Goal: Transaction & Acquisition: Purchase product/service

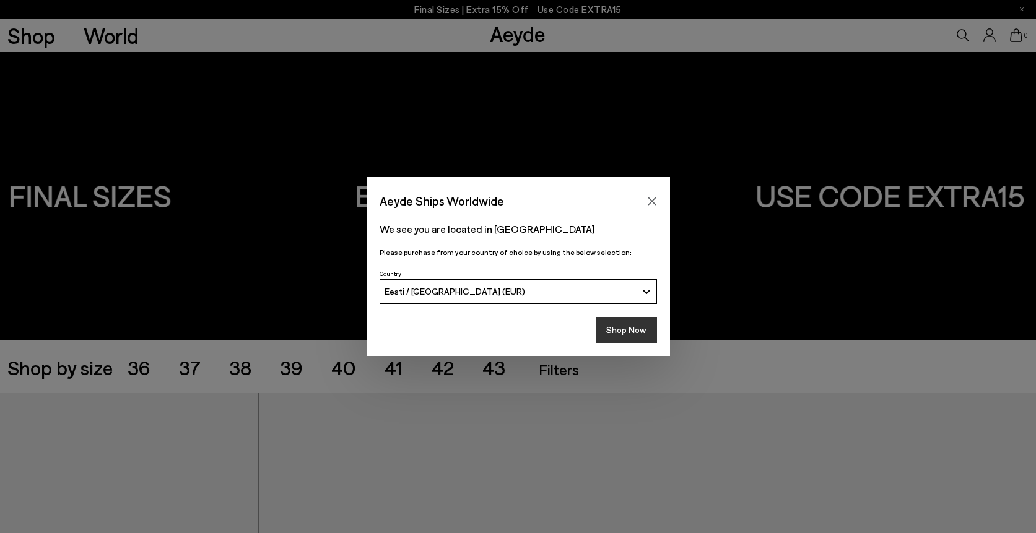
click at [621, 332] on button "Shop Now" at bounding box center [626, 330] width 61 height 26
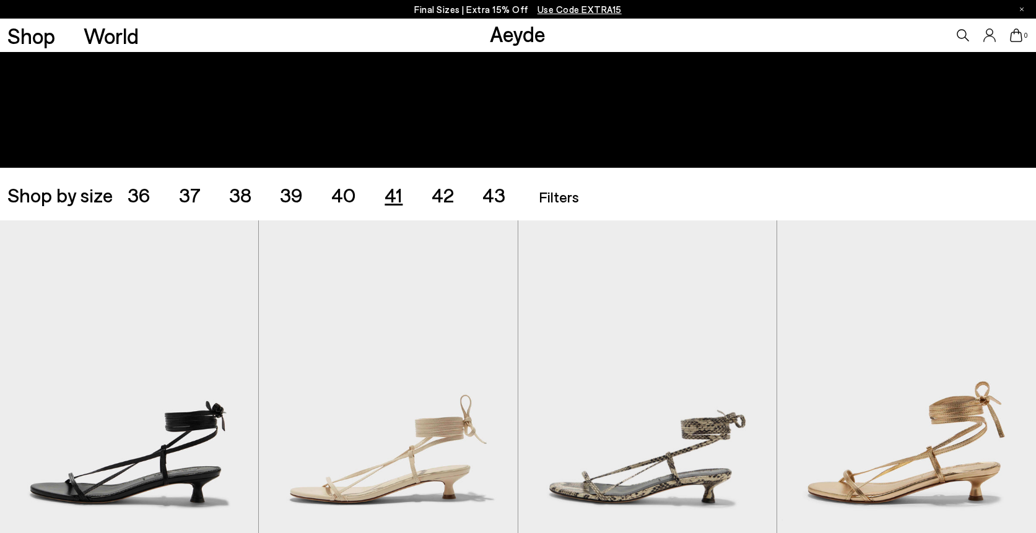
click at [393, 198] on span "41" at bounding box center [394, 195] width 18 height 24
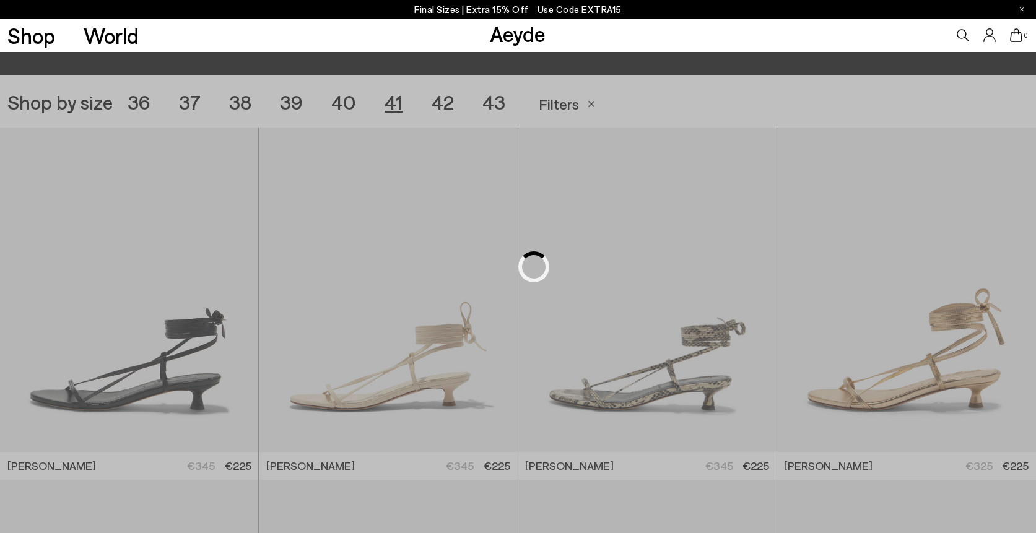
scroll to position [289, 0]
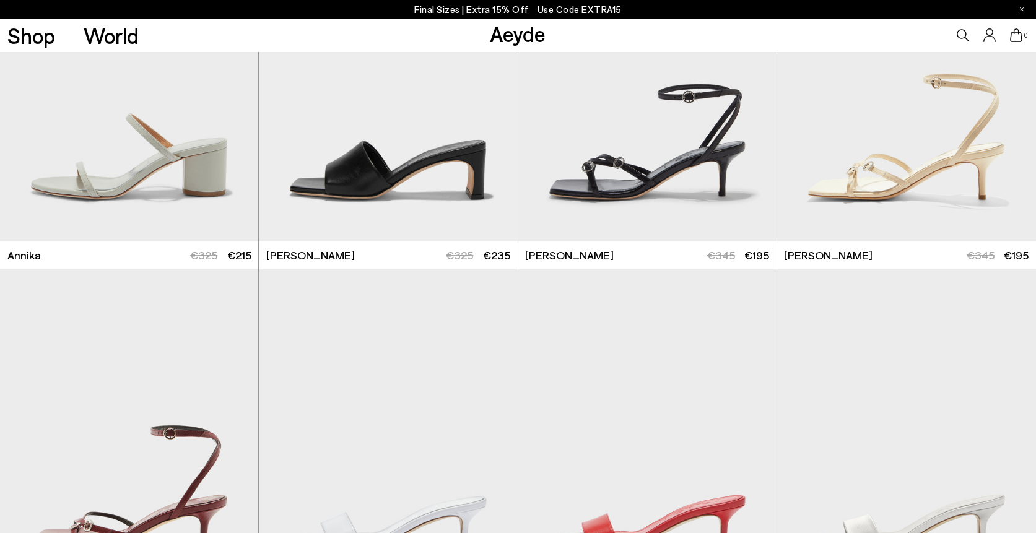
scroll to position [827, 1]
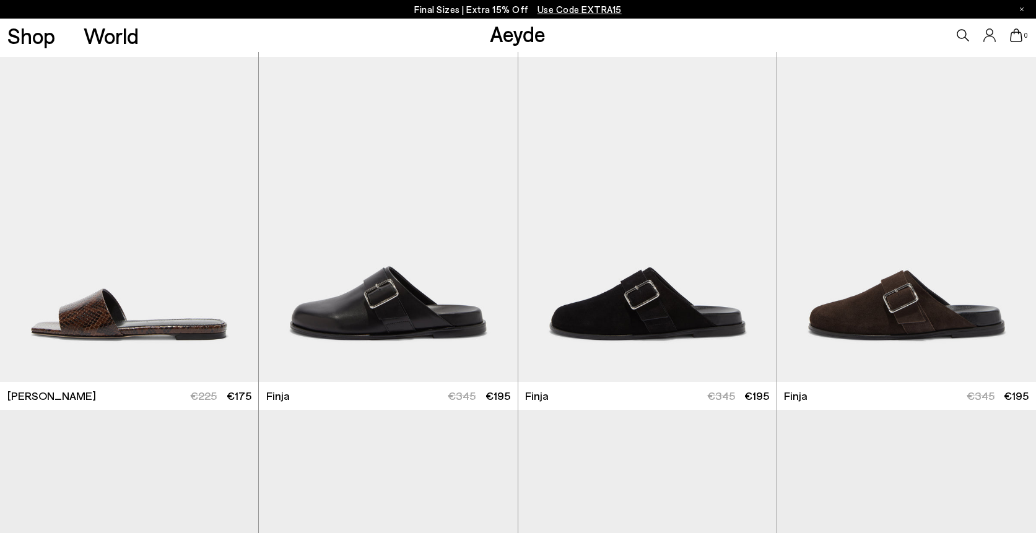
scroll to position [3913, 0]
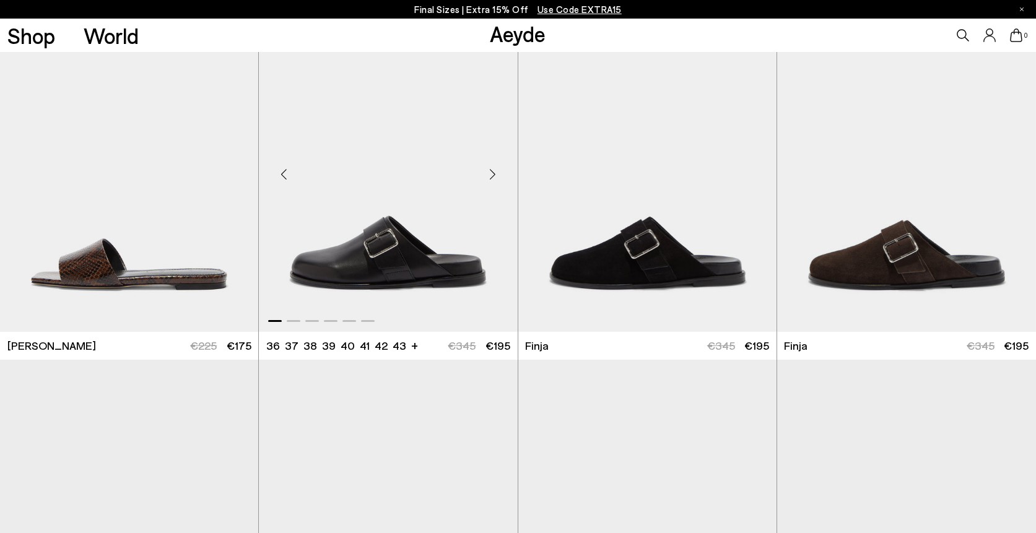
click at [497, 173] on div "Next slide" at bounding box center [492, 173] width 37 height 37
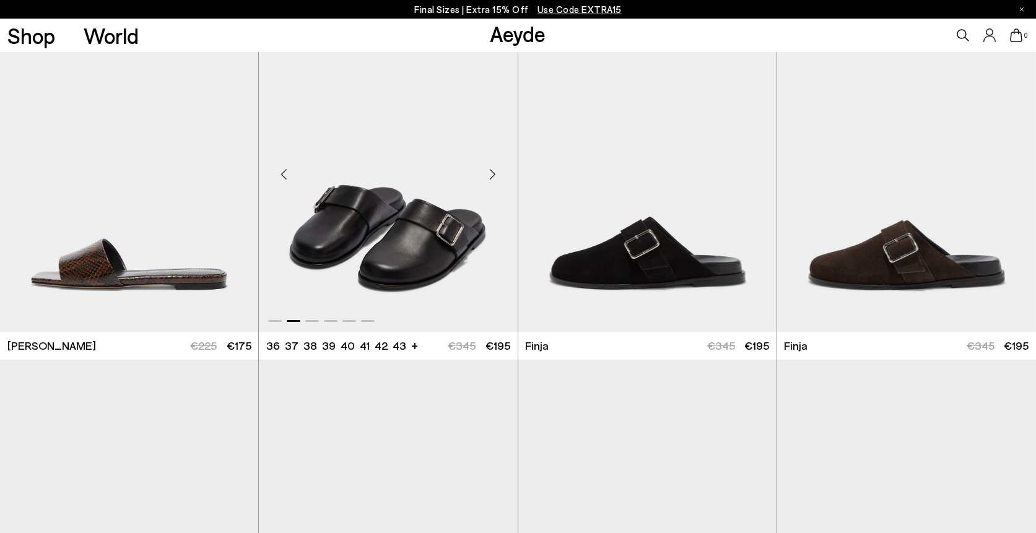
click at [497, 173] on div "Next slide" at bounding box center [492, 173] width 37 height 37
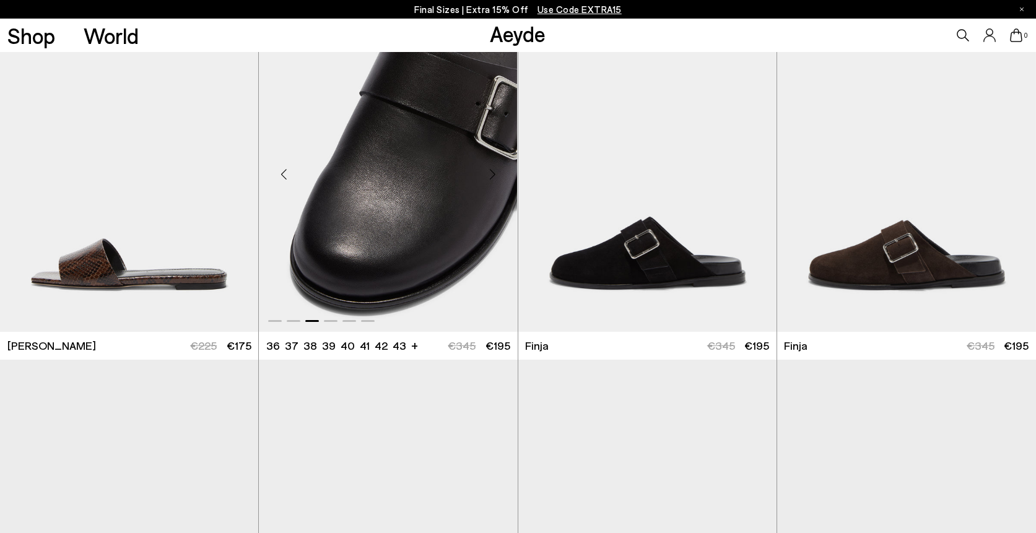
click at [497, 173] on div "Next slide" at bounding box center [492, 173] width 37 height 37
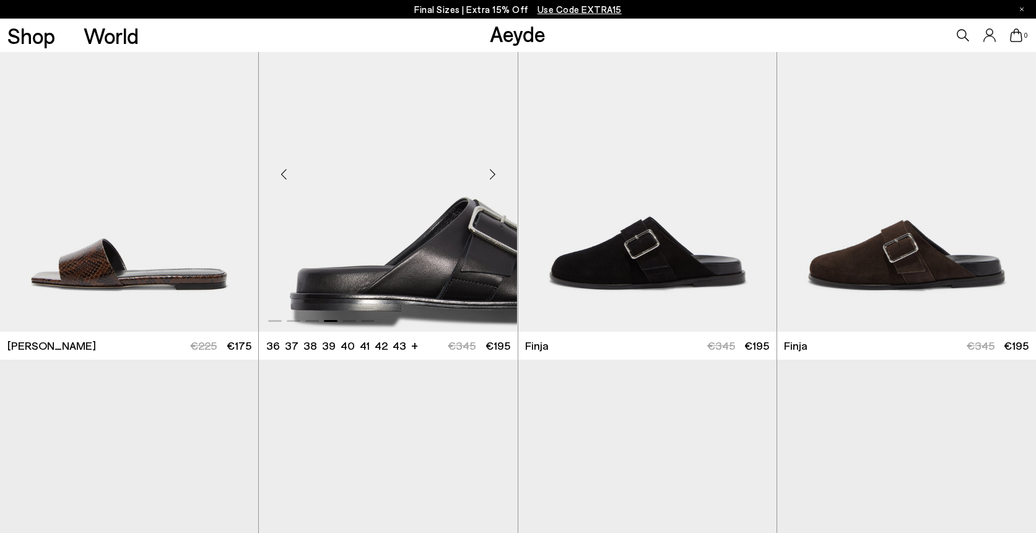
click at [497, 173] on div "Next slide" at bounding box center [492, 173] width 37 height 37
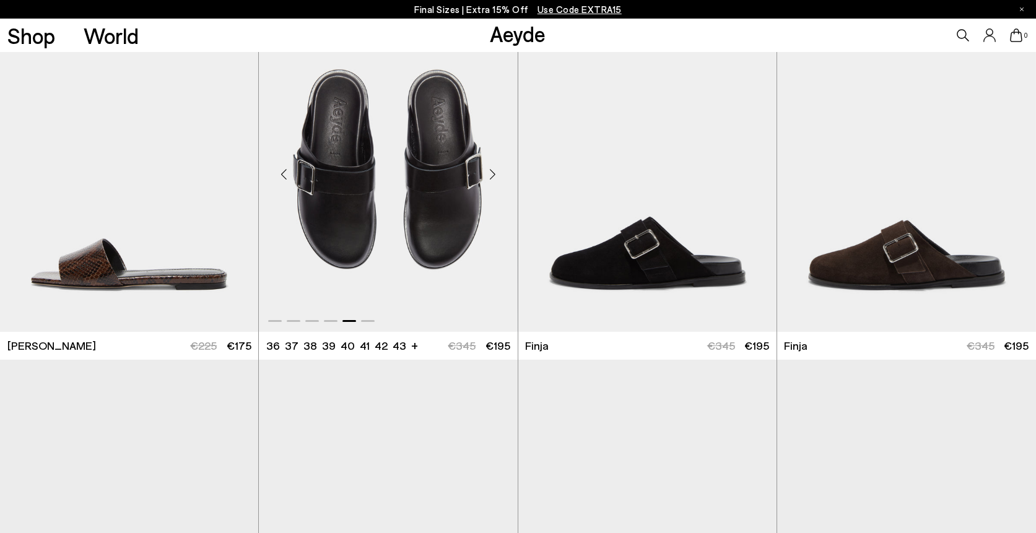
click at [497, 173] on div "Next slide" at bounding box center [492, 173] width 37 height 37
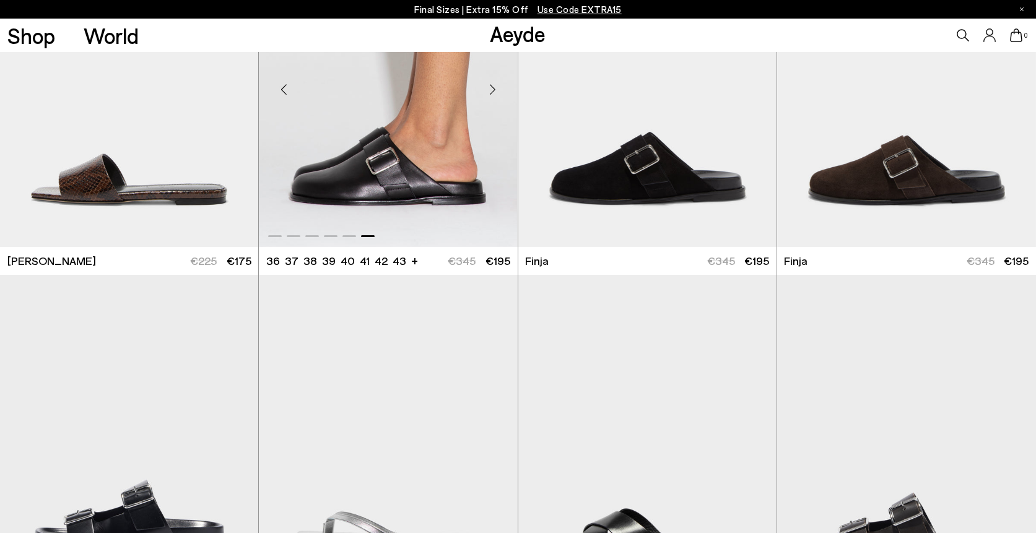
scroll to position [4003, 0]
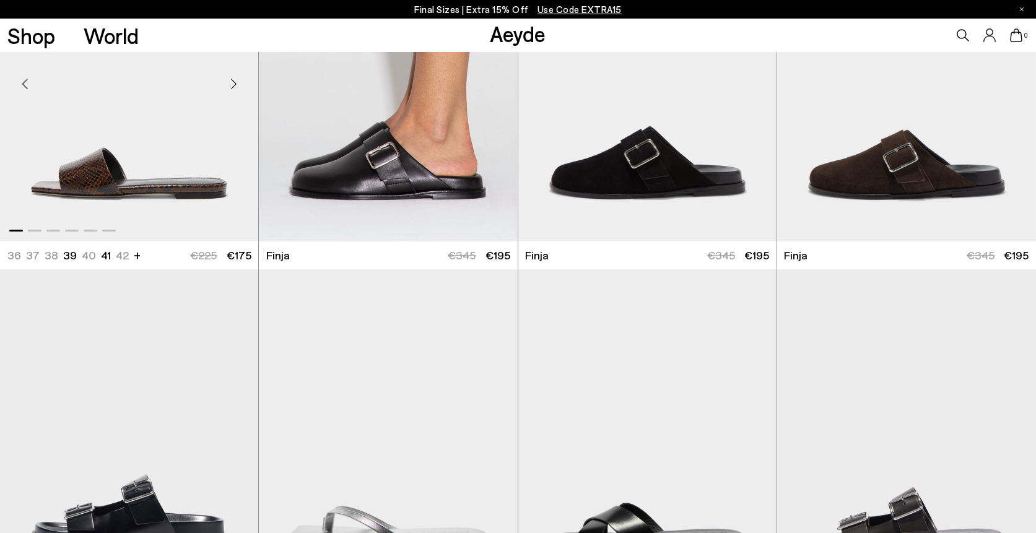
click at [235, 81] on div "Next slide" at bounding box center [233, 83] width 37 height 37
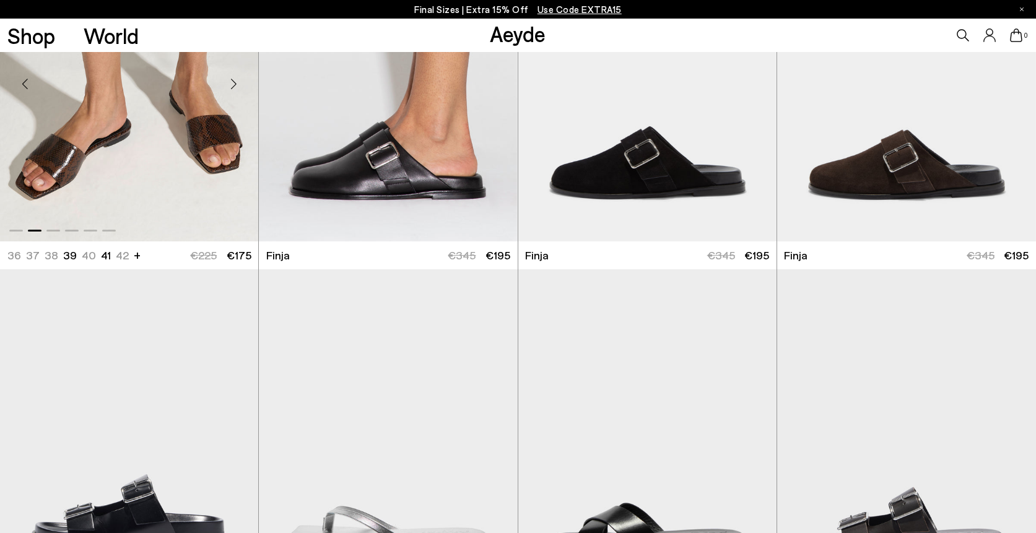
click at [235, 81] on div "Next slide" at bounding box center [233, 83] width 37 height 37
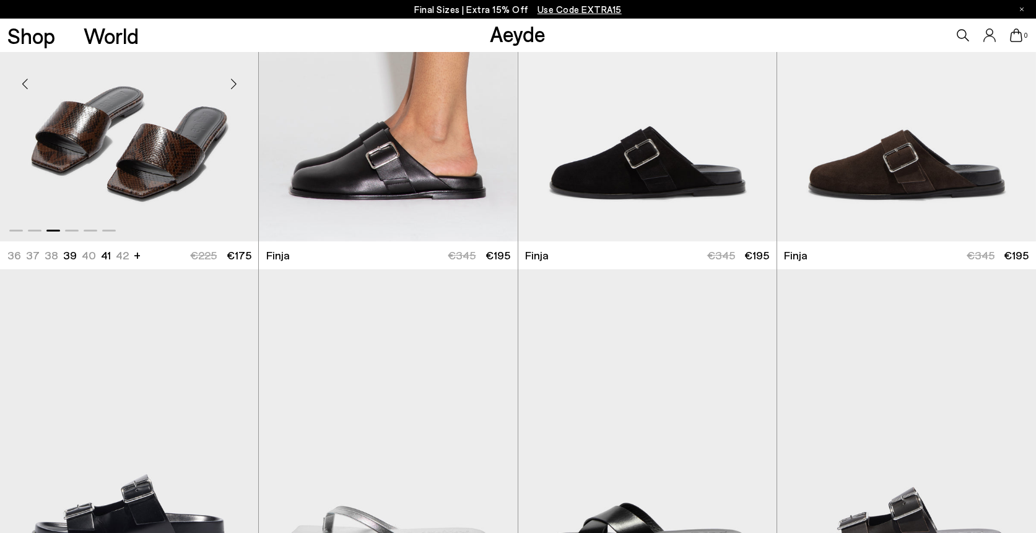
click at [235, 81] on div "Next slide" at bounding box center [233, 83] width 37 height 37
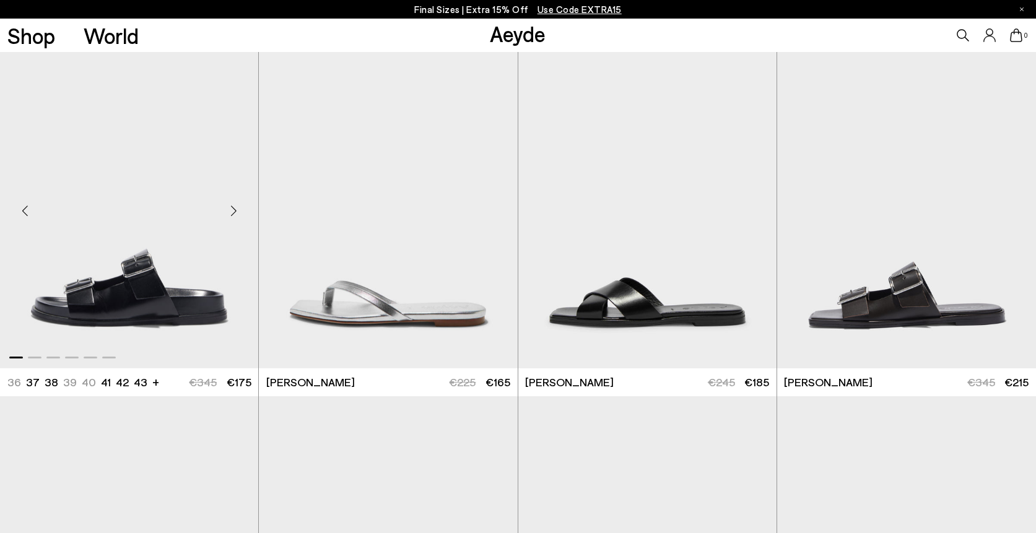
scroll to position [4224, 0]
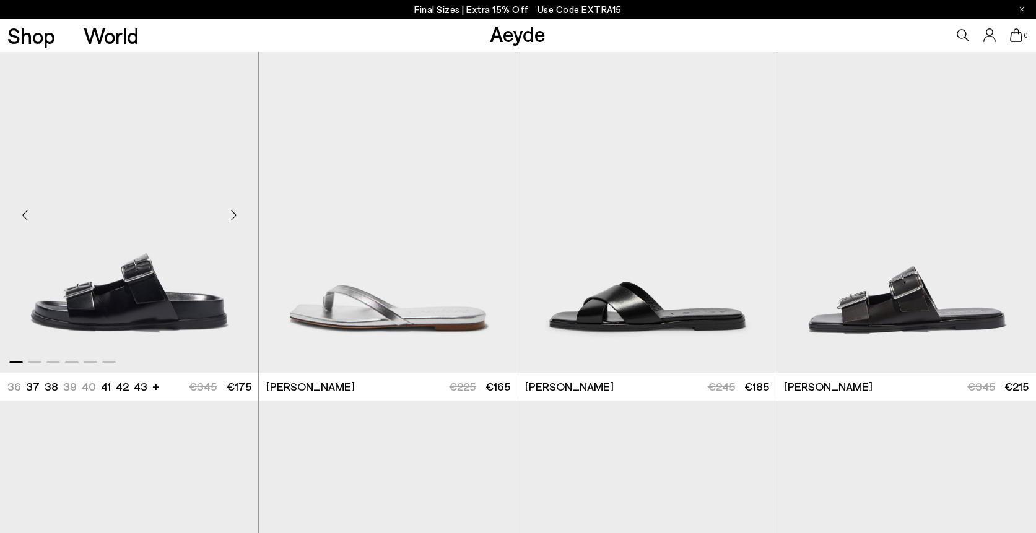
click at [230, 214] on div "Next slide" at bounding box center [233, 215] width 37 height 37
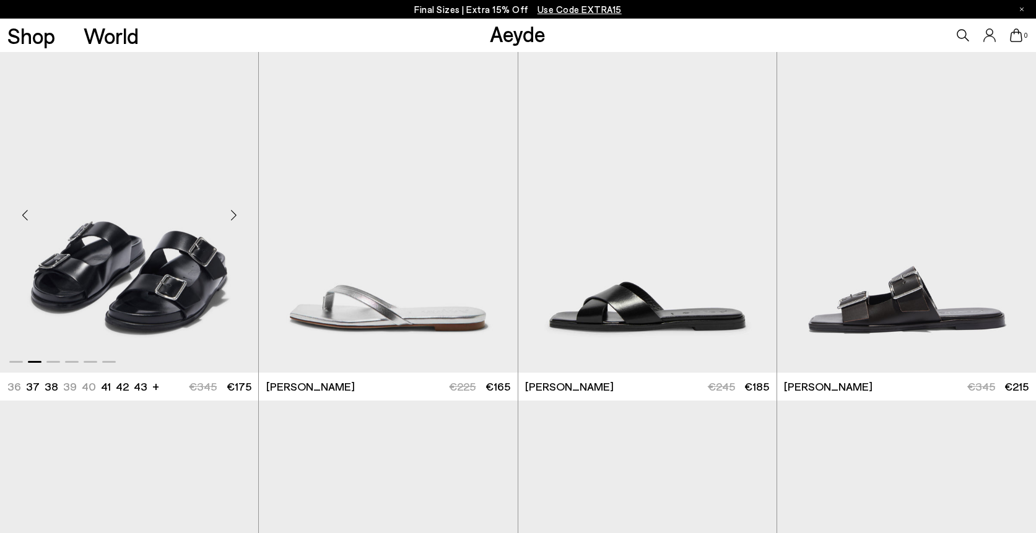
click at [230, 214] on div "Next slide" at bounding box center [233, 215] width 37 height 37
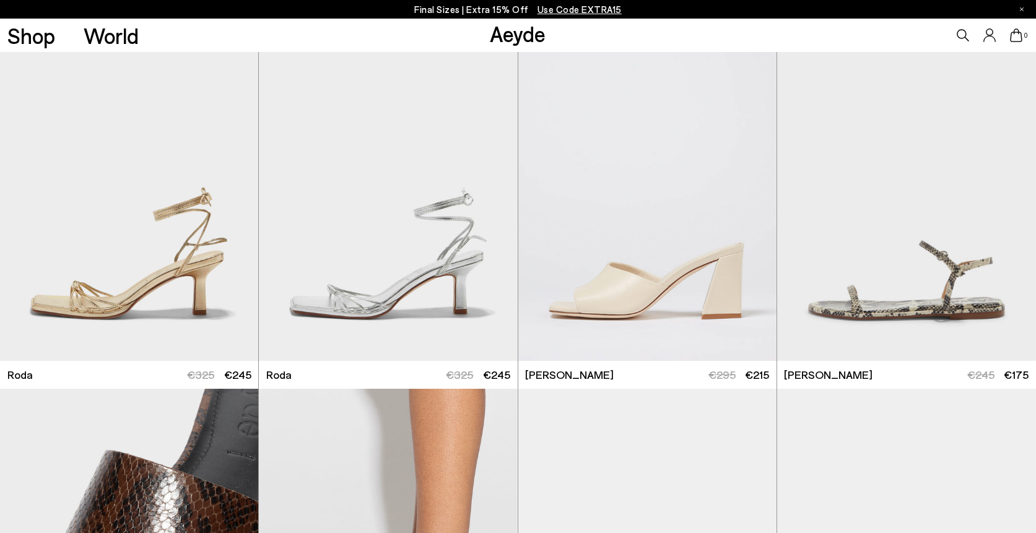
scroll to position [3713, 0]
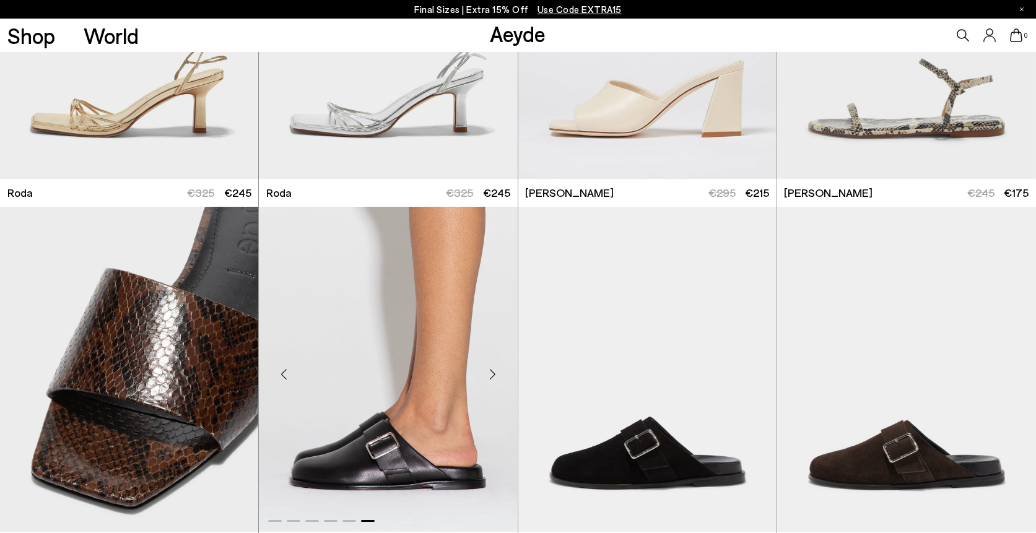
click at [445, 360] on img "6 / 6" at bounding box center [388, 369] width 258 height 325
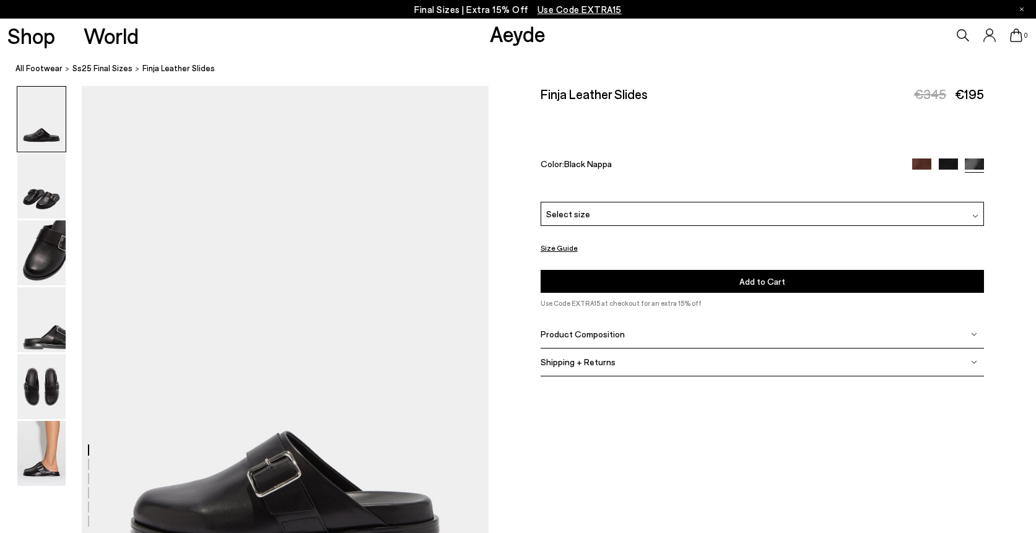
scroll to position [-11, 1]
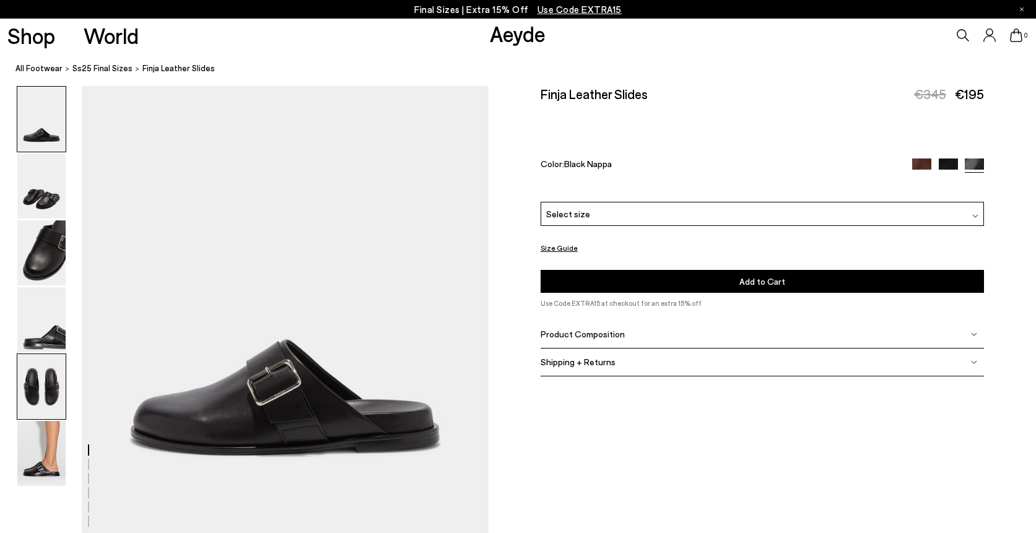
click at [32, 394] on img at bounding box center [41, 386] width 48 height 65
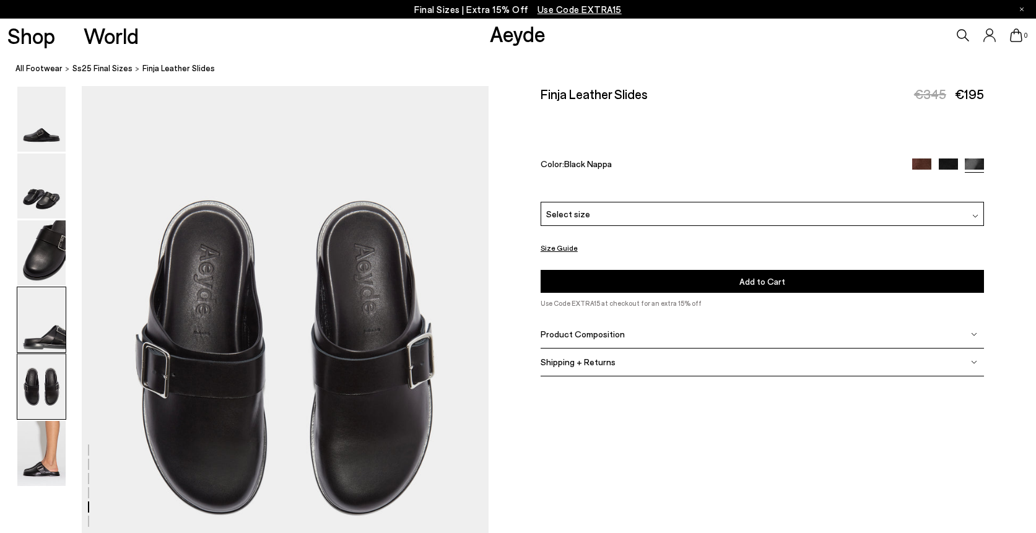
click at [34, 344] on img at bounding box center [41, 319] width 48 height 65
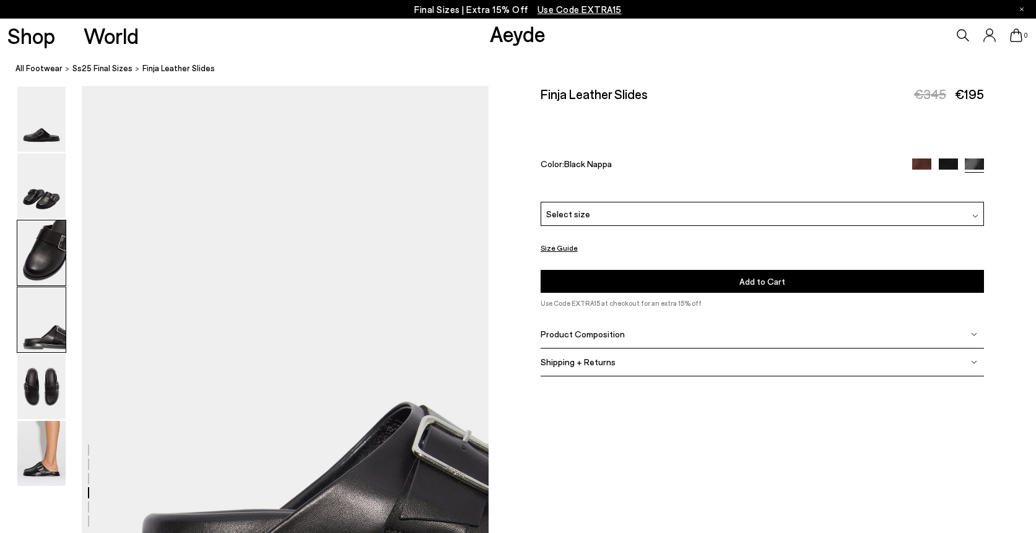
click at [46, 261] on img at bounding box center [41, 252] width 48 height 65
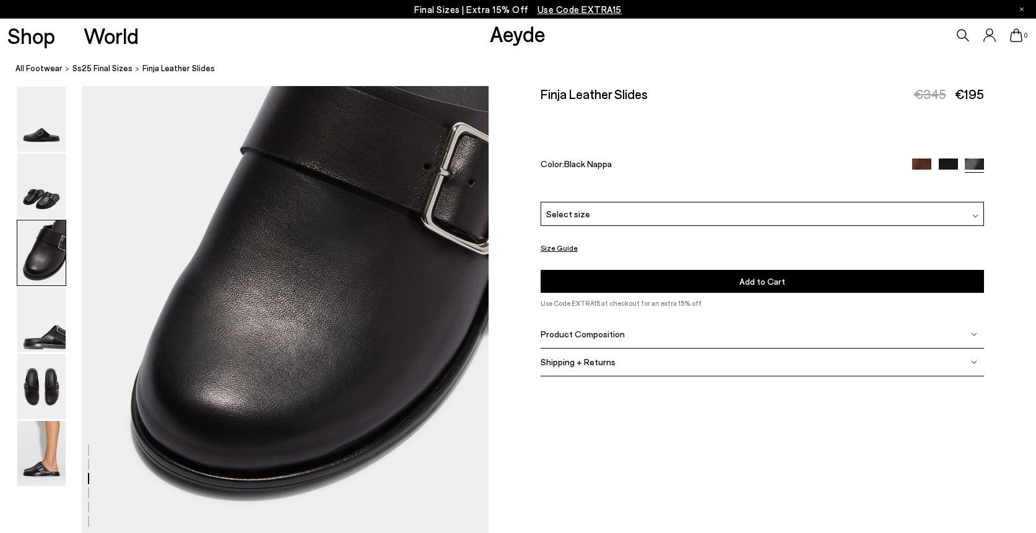
scroll to position [1089, 0]
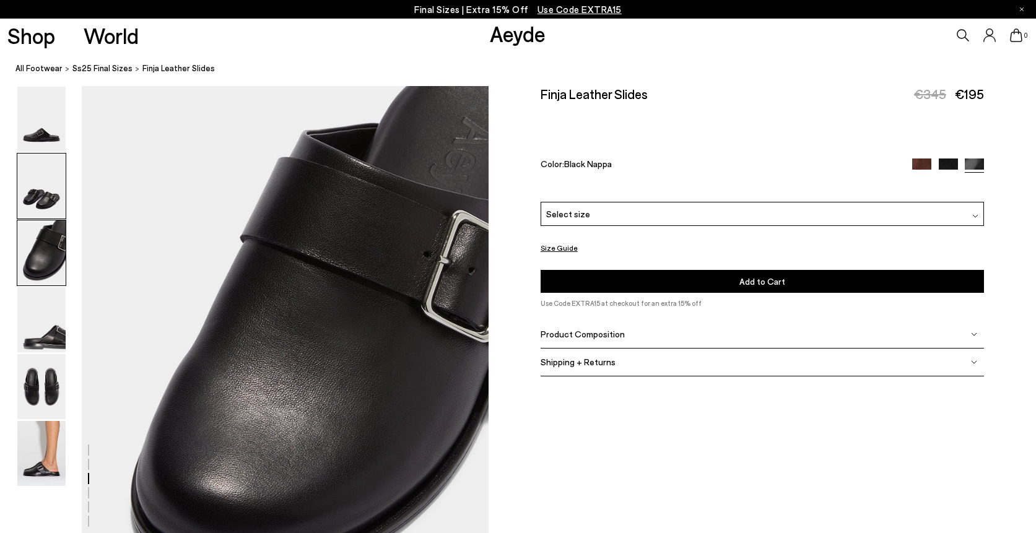
click at [53, 206] on img at bounding box center [41, 186] width 48 height 65
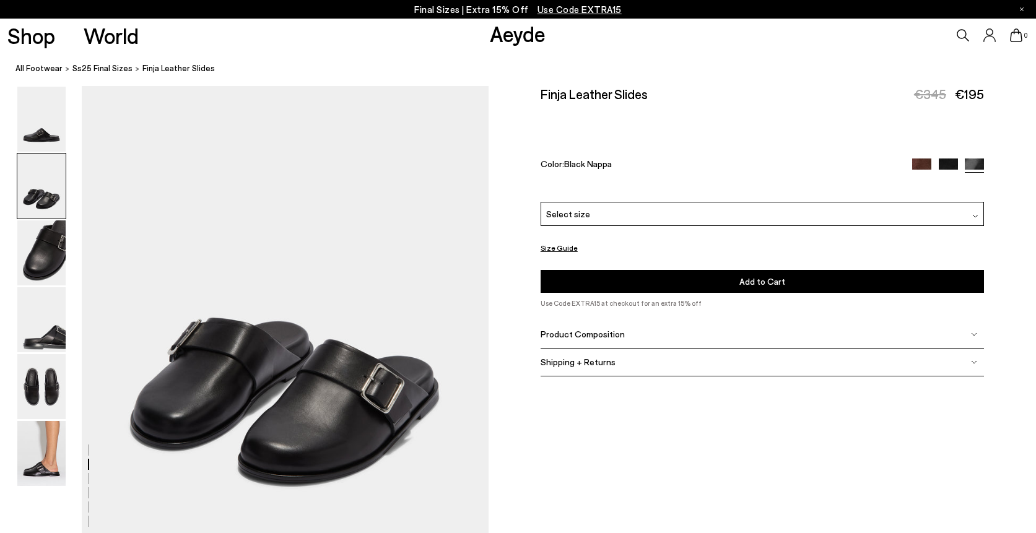
scroll to position [630, 0]
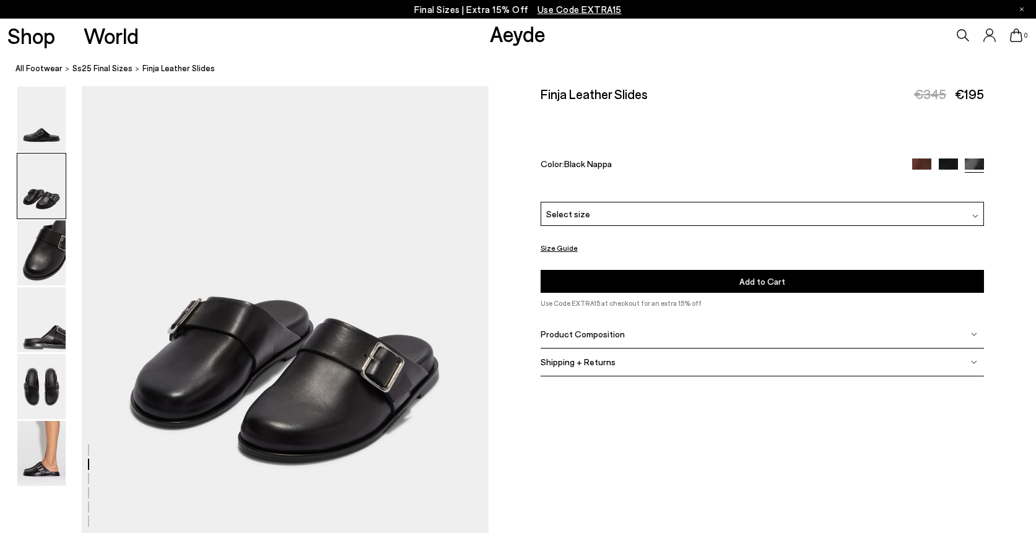
click at [610, 202] on div "Select size" at bounding box center [763, 214] width 444 height 24
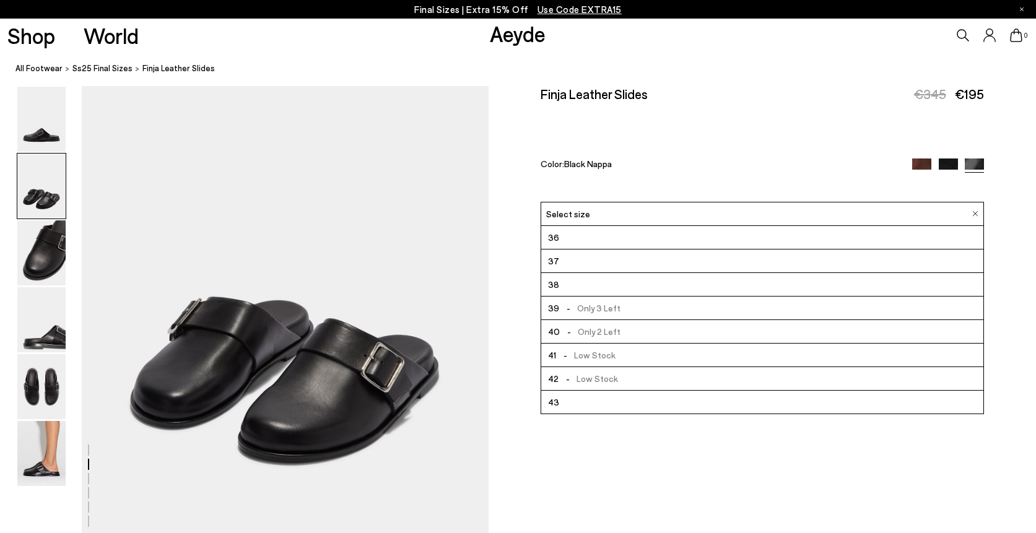
click at [577, 347] on span "- Low Stock" at bounding box center [585, 354] width 59 height 15
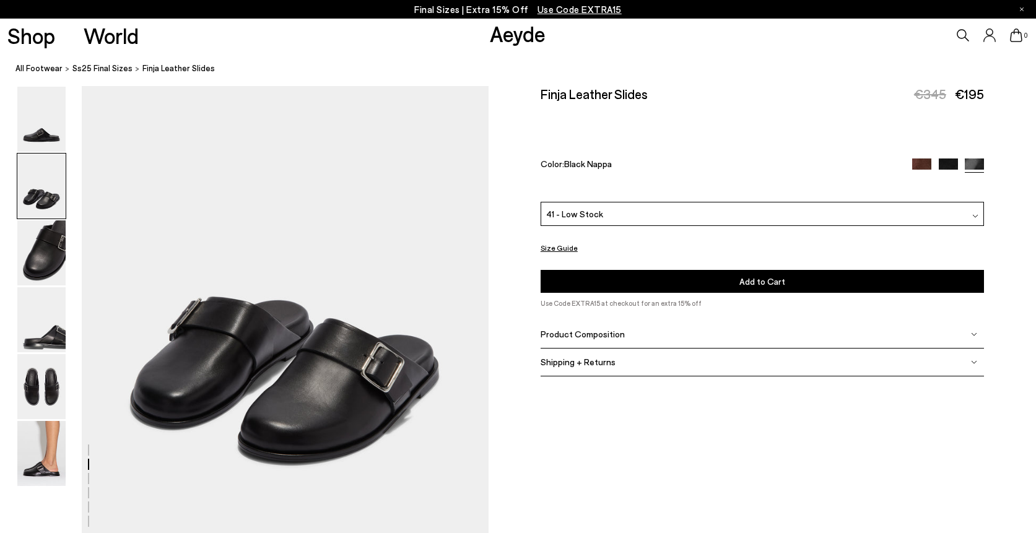
click at [944, 159] on img at bounding box center [948, 168] width 19 height 19
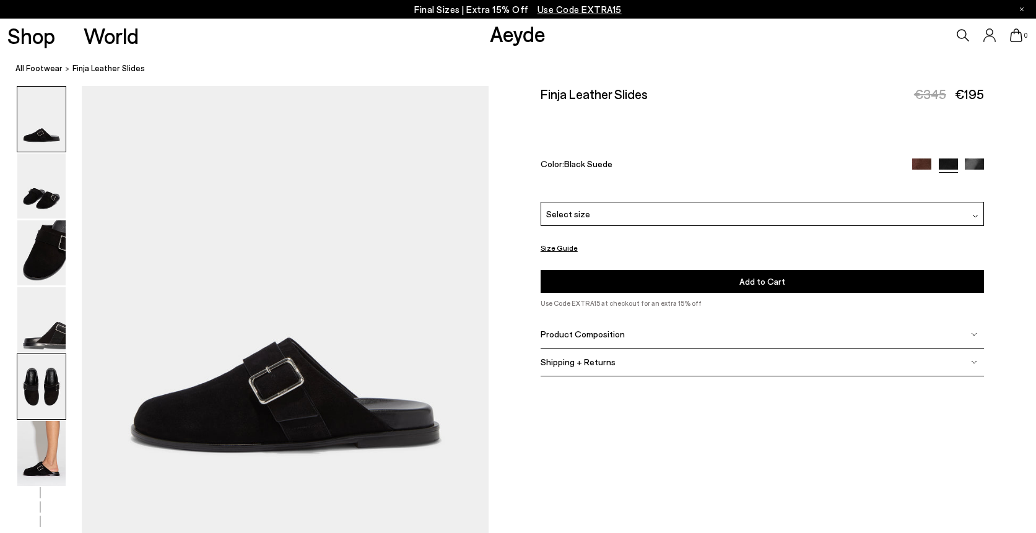
click at [38, 382] on img at bounding box center [41, 386] width 48 height 65
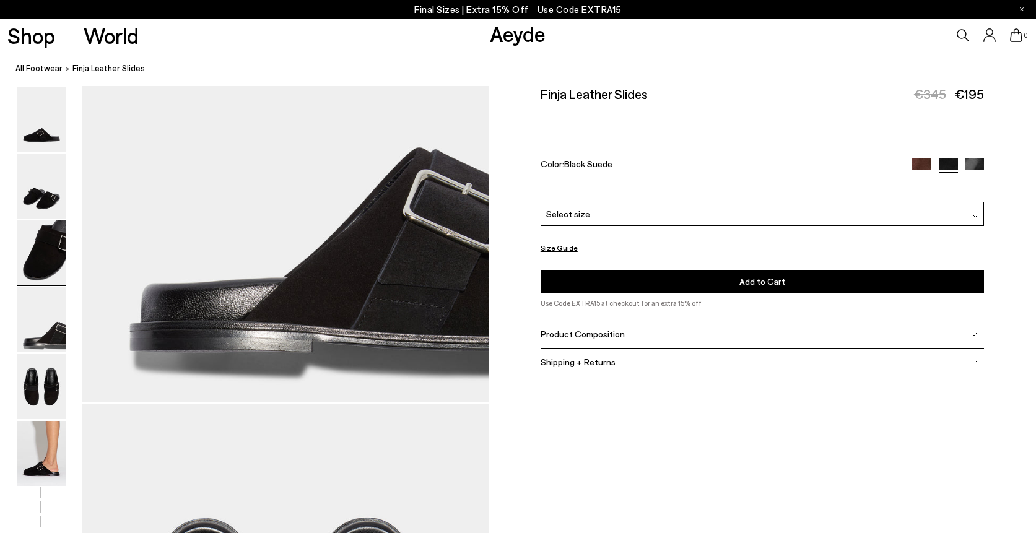
scroll to position [2179, 0]
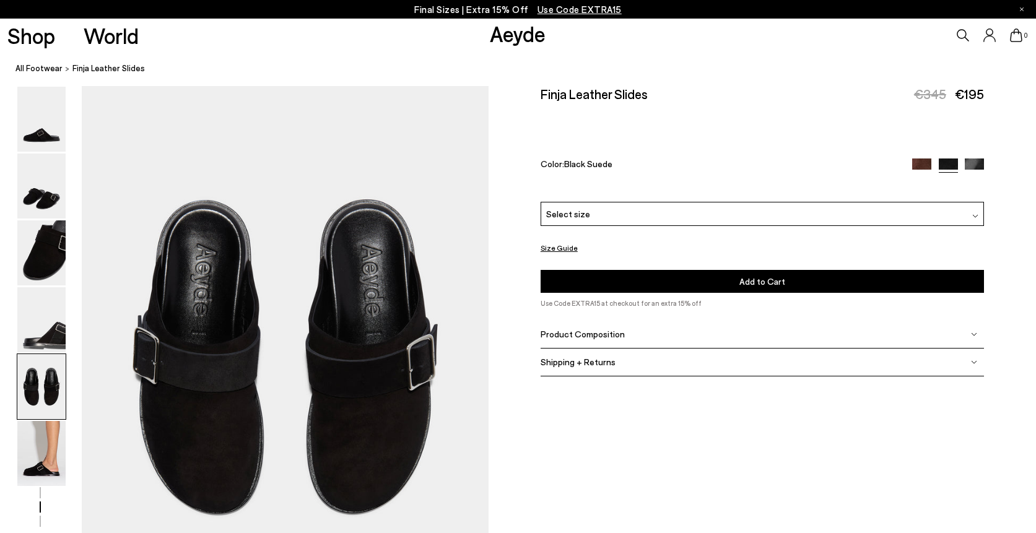
click at [917, 159] on img at bounding box center [921, 168] width 19 height 19
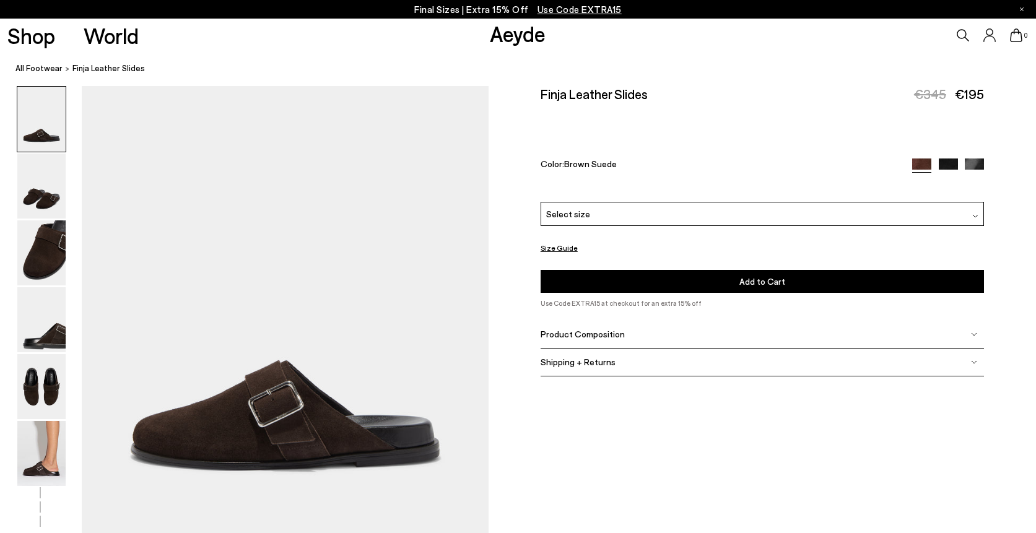
scroll to position [94, 0]
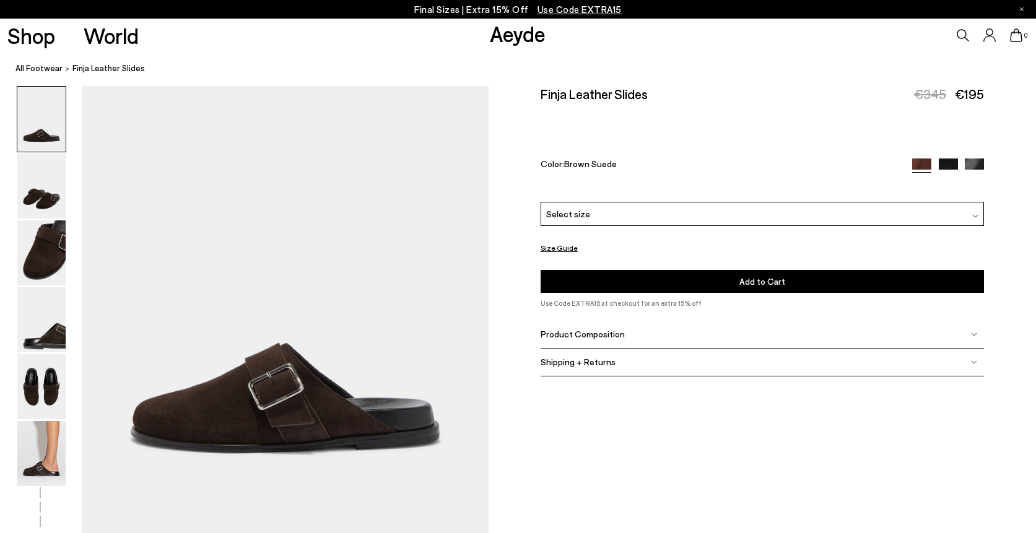
click at [982, 159] on img at bounding box center [974, 168] width 19 height 19
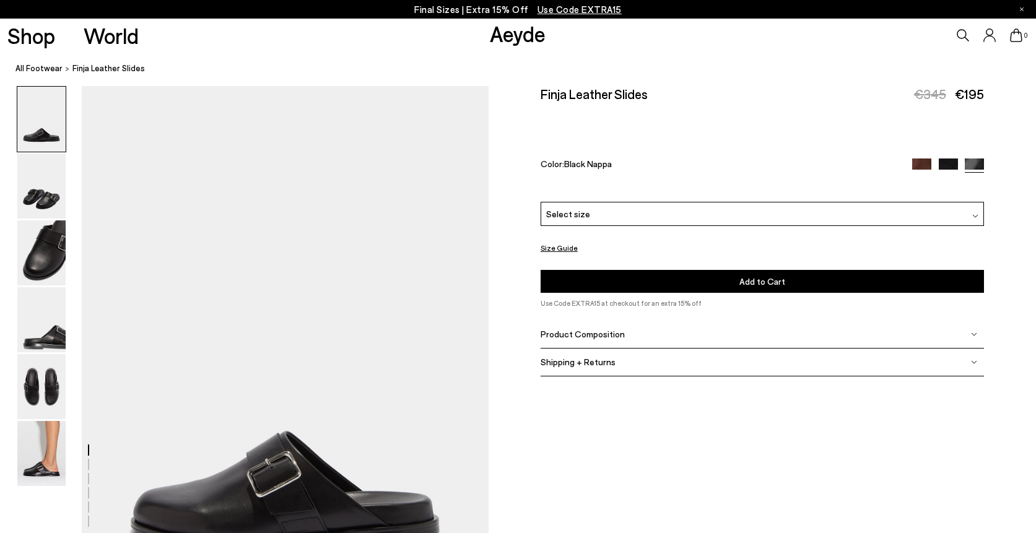
click at [656, 202] on div "Select size" at bounding box center [763, 214] width 444 height 24
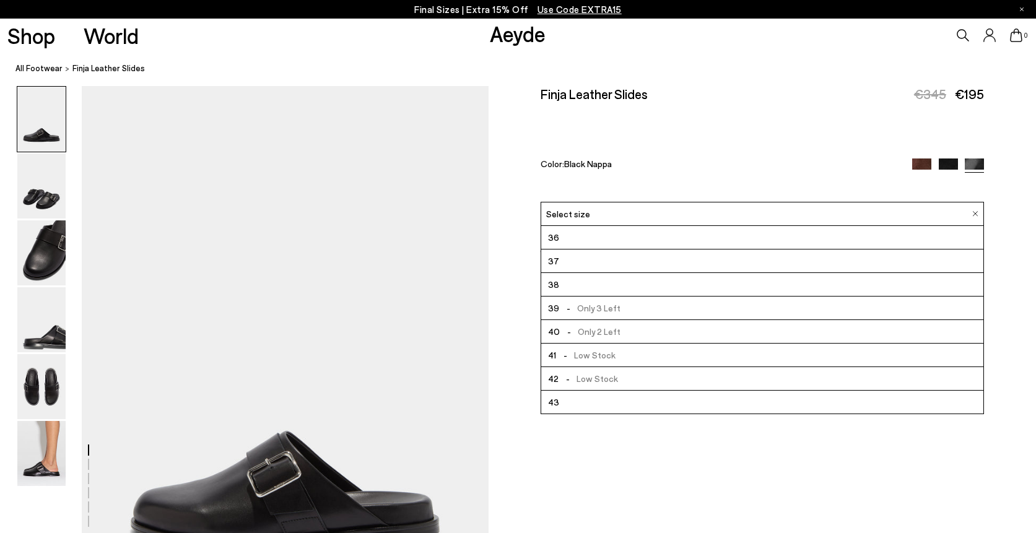
click at [584, 347] on span "- Low Stock" at bounding box center [585, 354] width 59 height 15
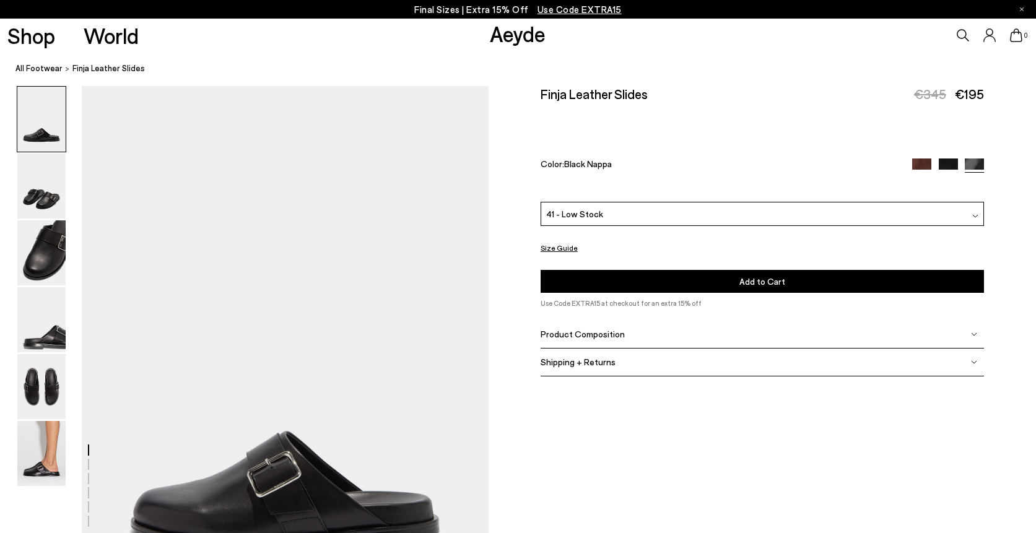
click at [746, 276] on span "Add to Cart" at bounding box center [762, 281] width 46 height 11
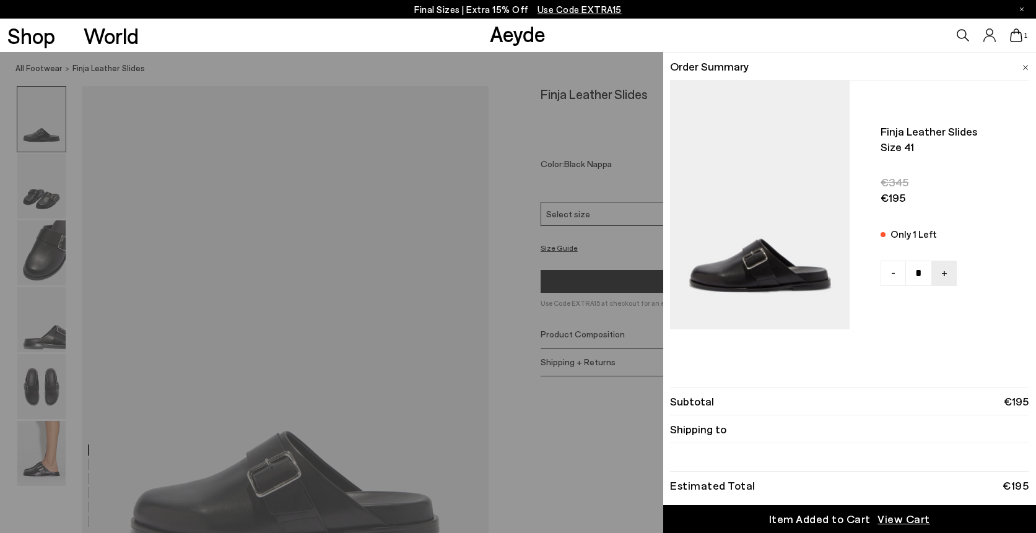
click at [1019, 34] on icon at bounding box center [1017, 35] width 12 height 14
